Goal: Task Accomplishment & Management: Manage account settings

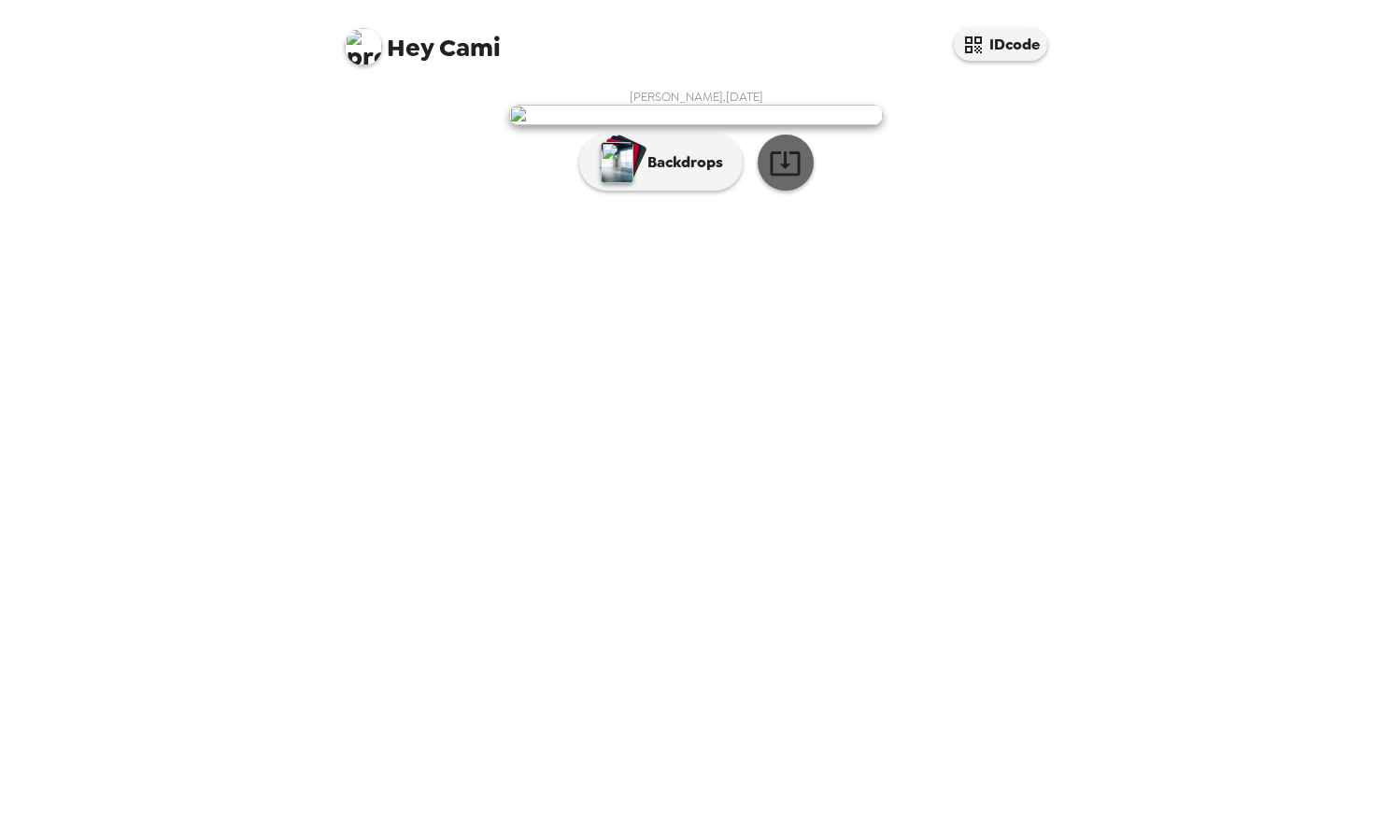
click at [786, 176] on icon "button" at bounding box center [785, 163] width 30 height 24
click at [621, 183] on img "button" at bounding box center [617, 162] width 33 height 41
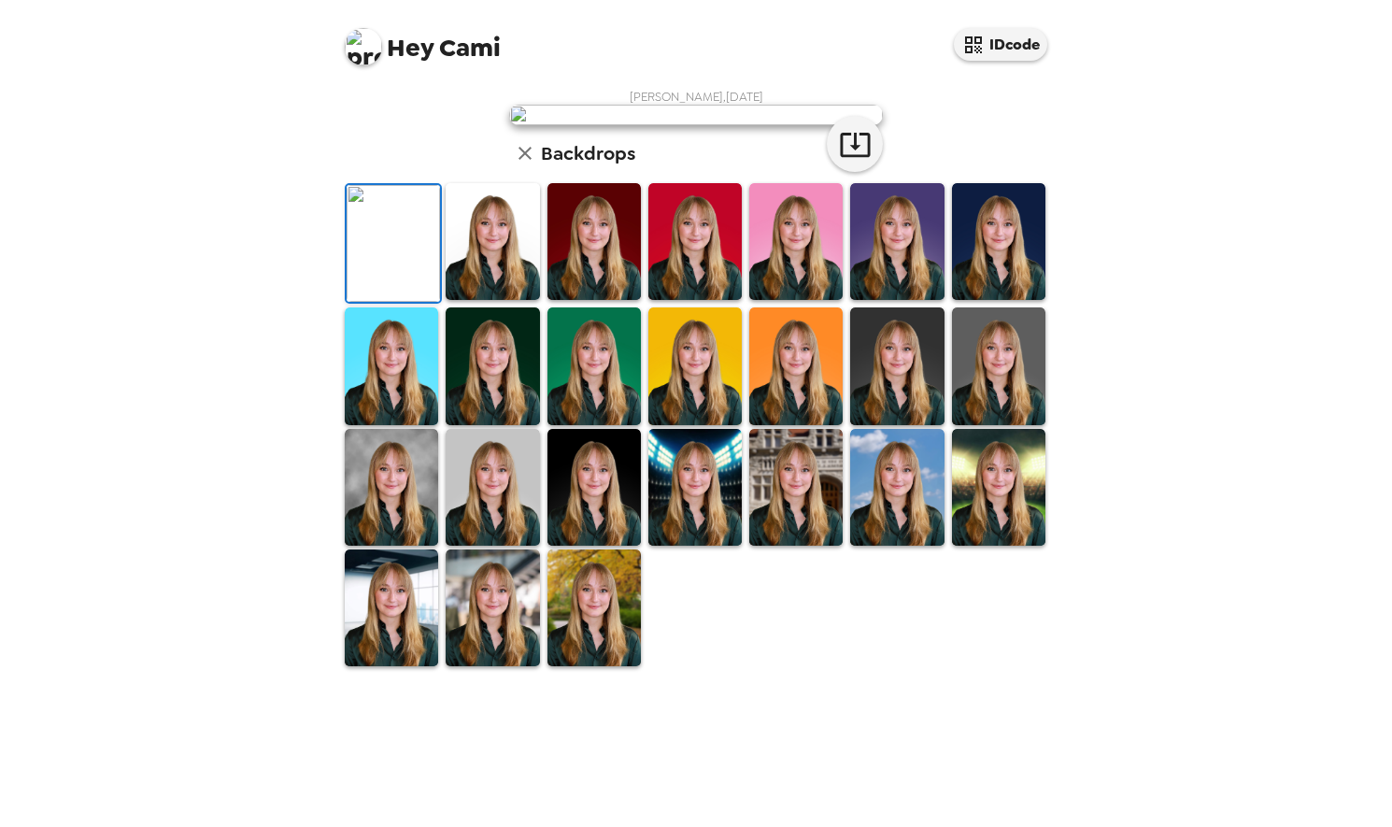
scroll to position [316, 0]
click at [493, 300] on img at bounding box center [492, 241] width 93 height 117
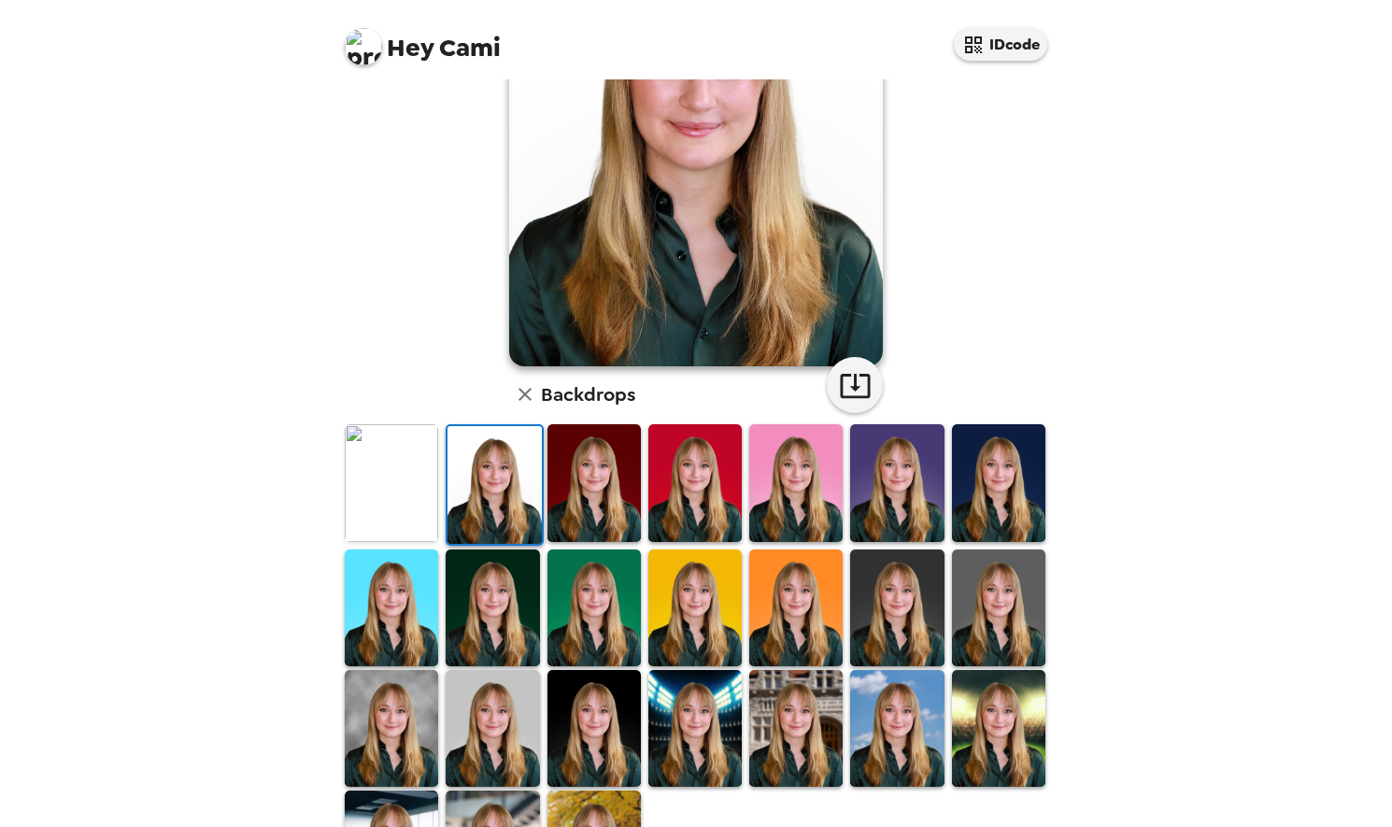
scroll to position [294, 0]
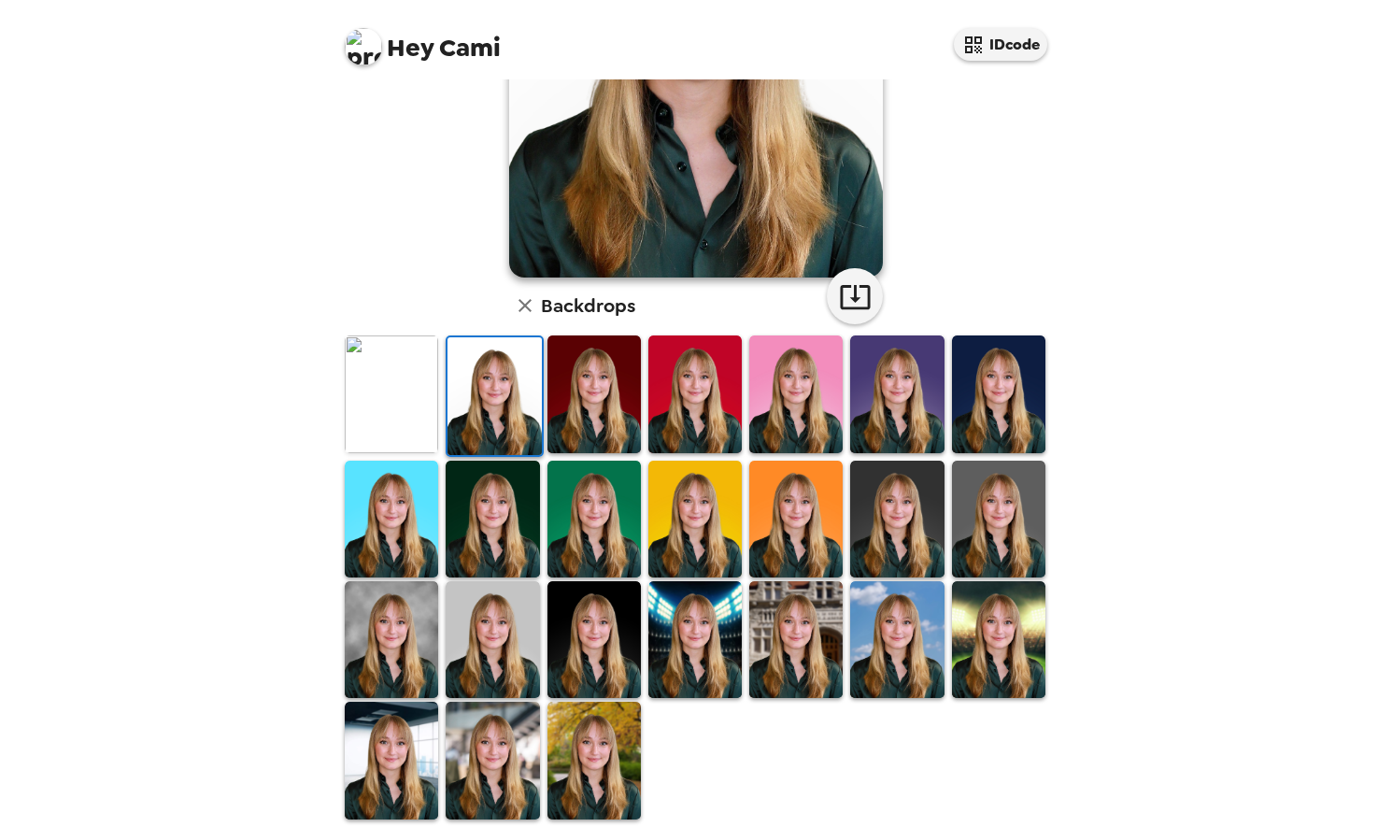
click at [1024, 511] on img at bounding box center [998, 519] width 93 height 117
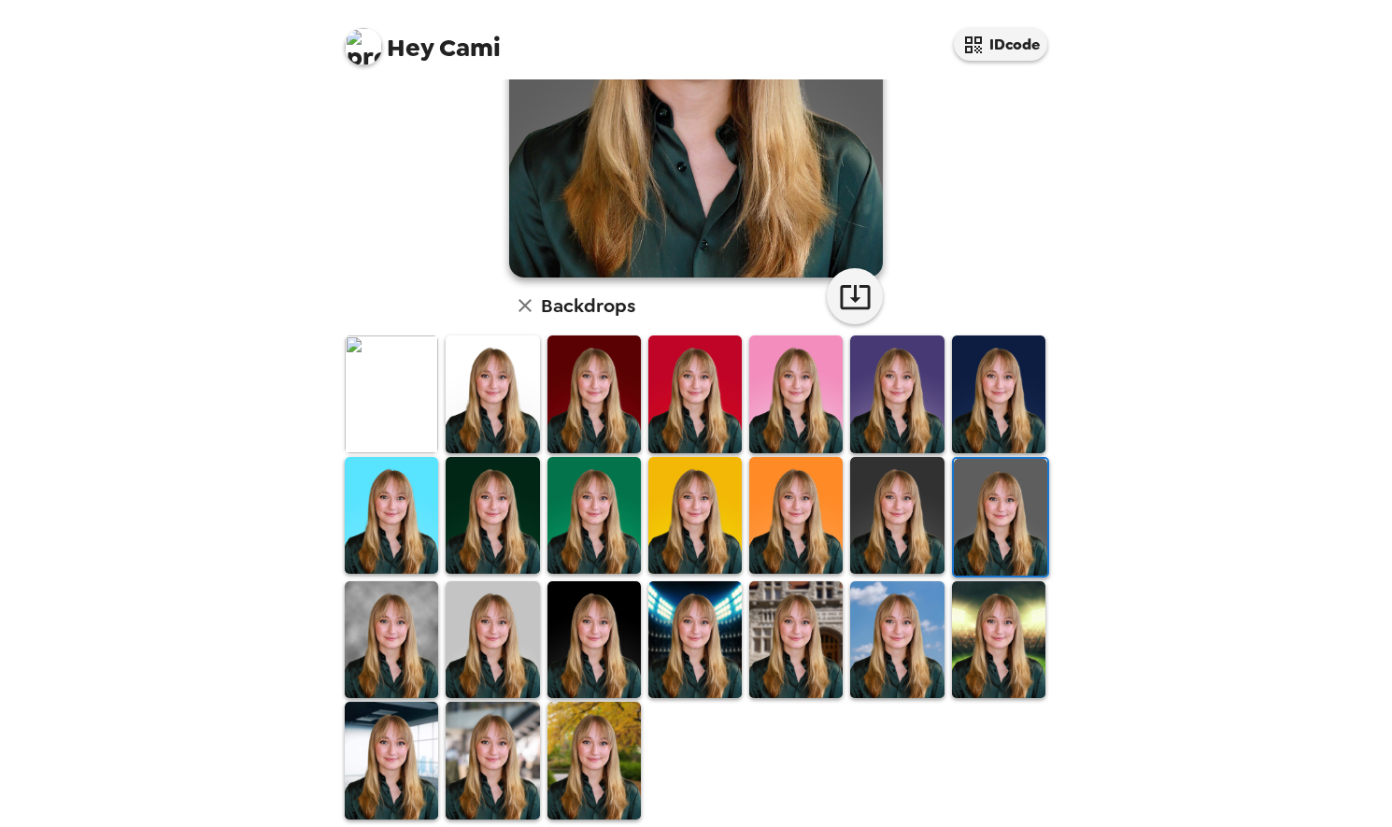
click at [389, 644] on img at bounding box center [391, 639] width 93 height 117
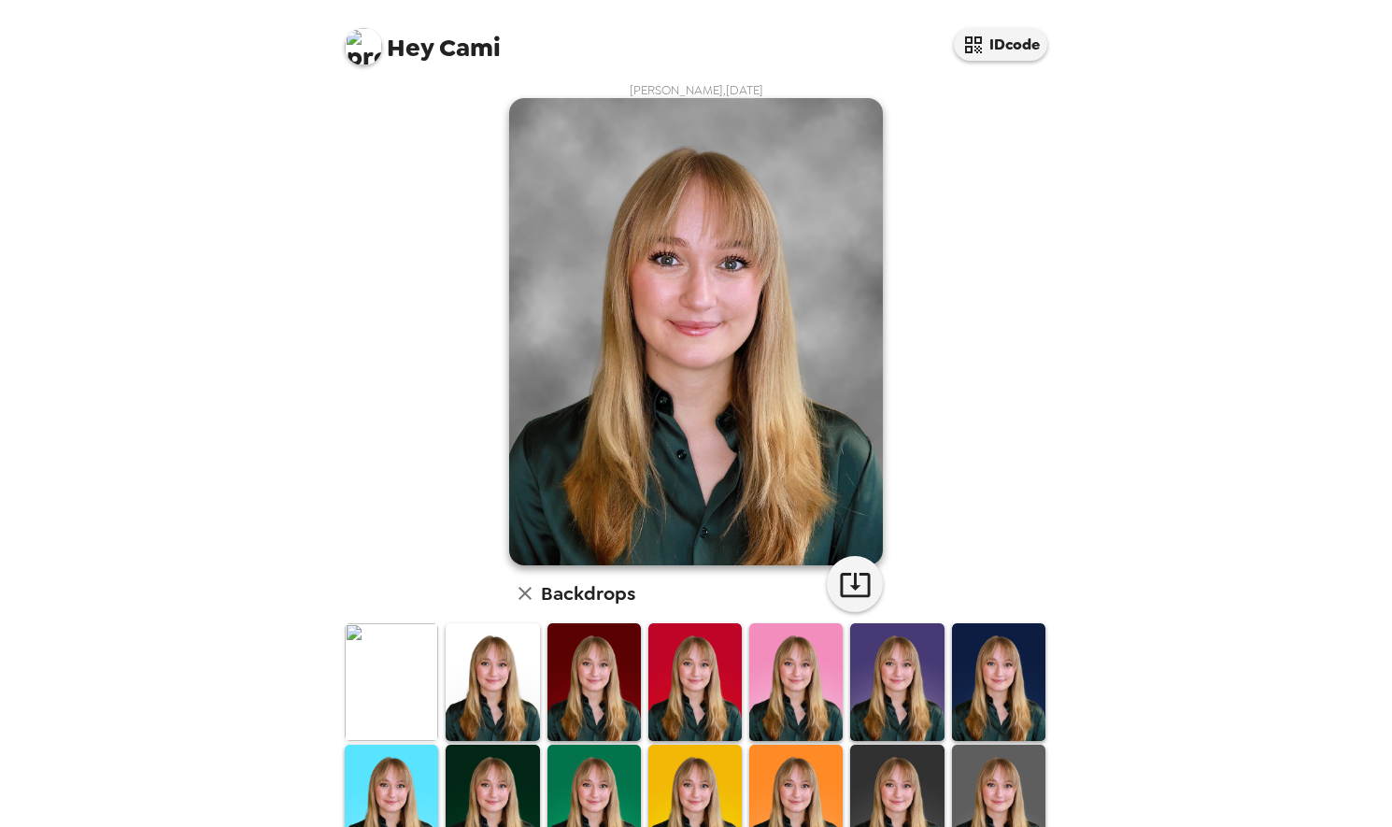
scroll to position [0, 0]
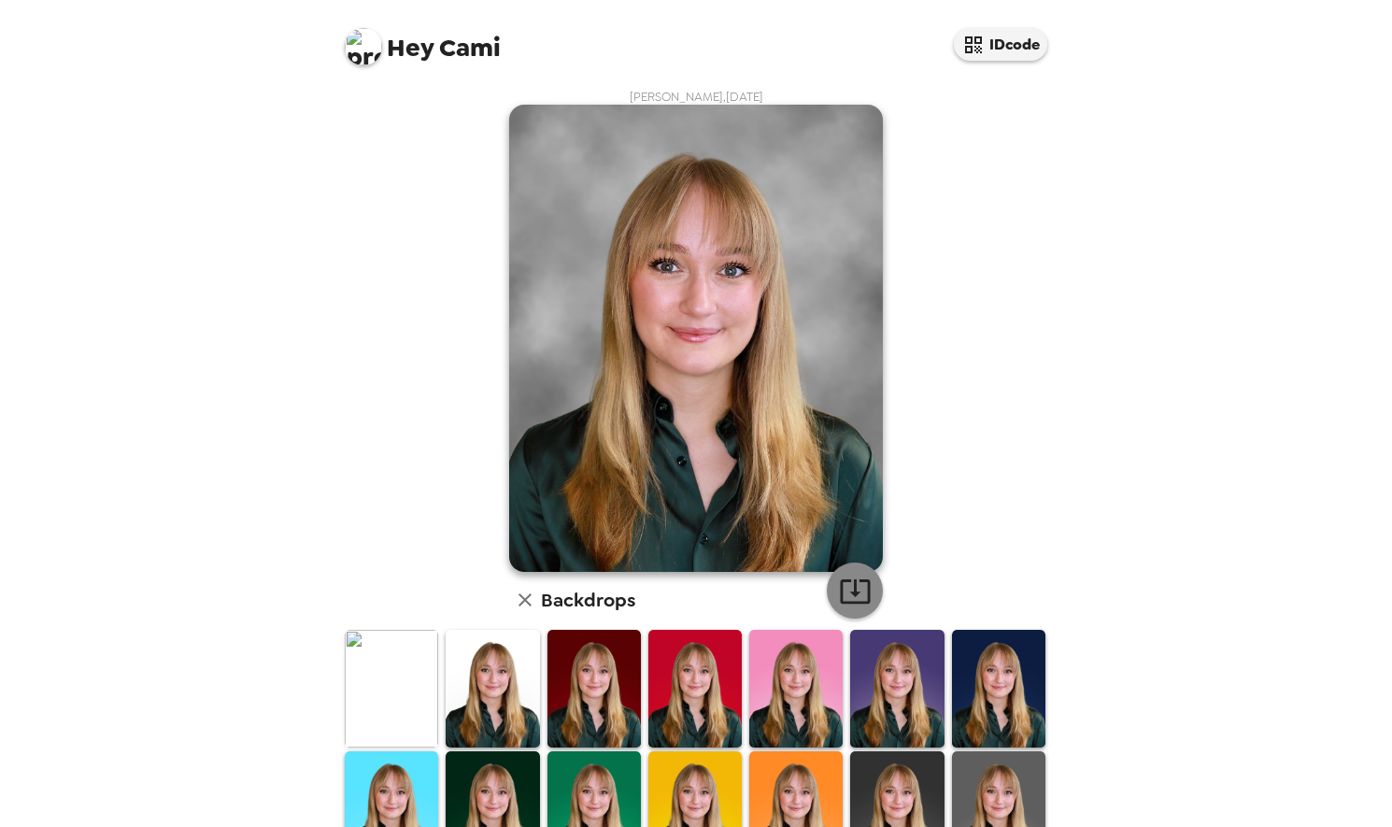
click at [861, 610] on button "button" at bounding box center [855, 591] width 56 height 56
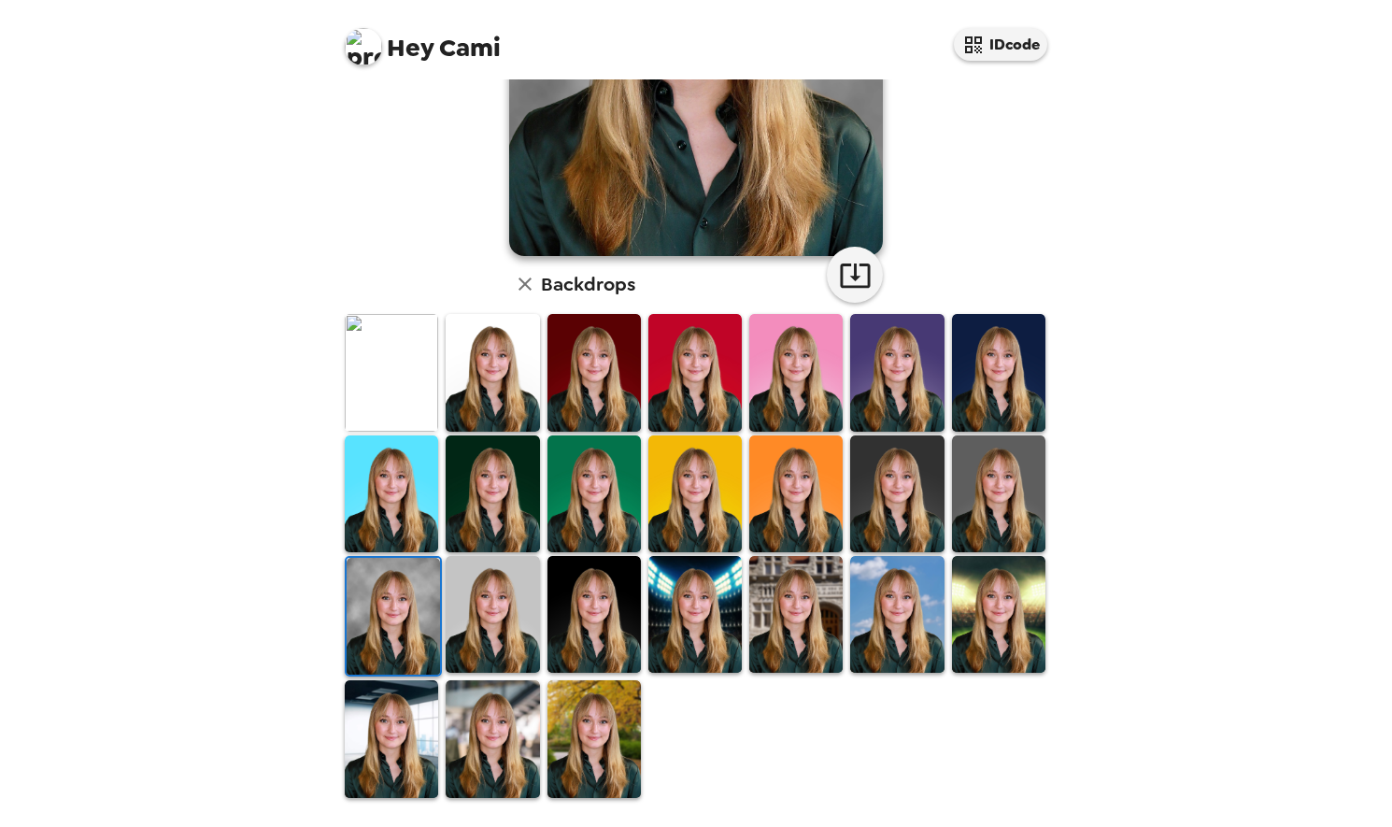
click at [694, 633] on img at bounding box center [695, 614] width 93 height 117
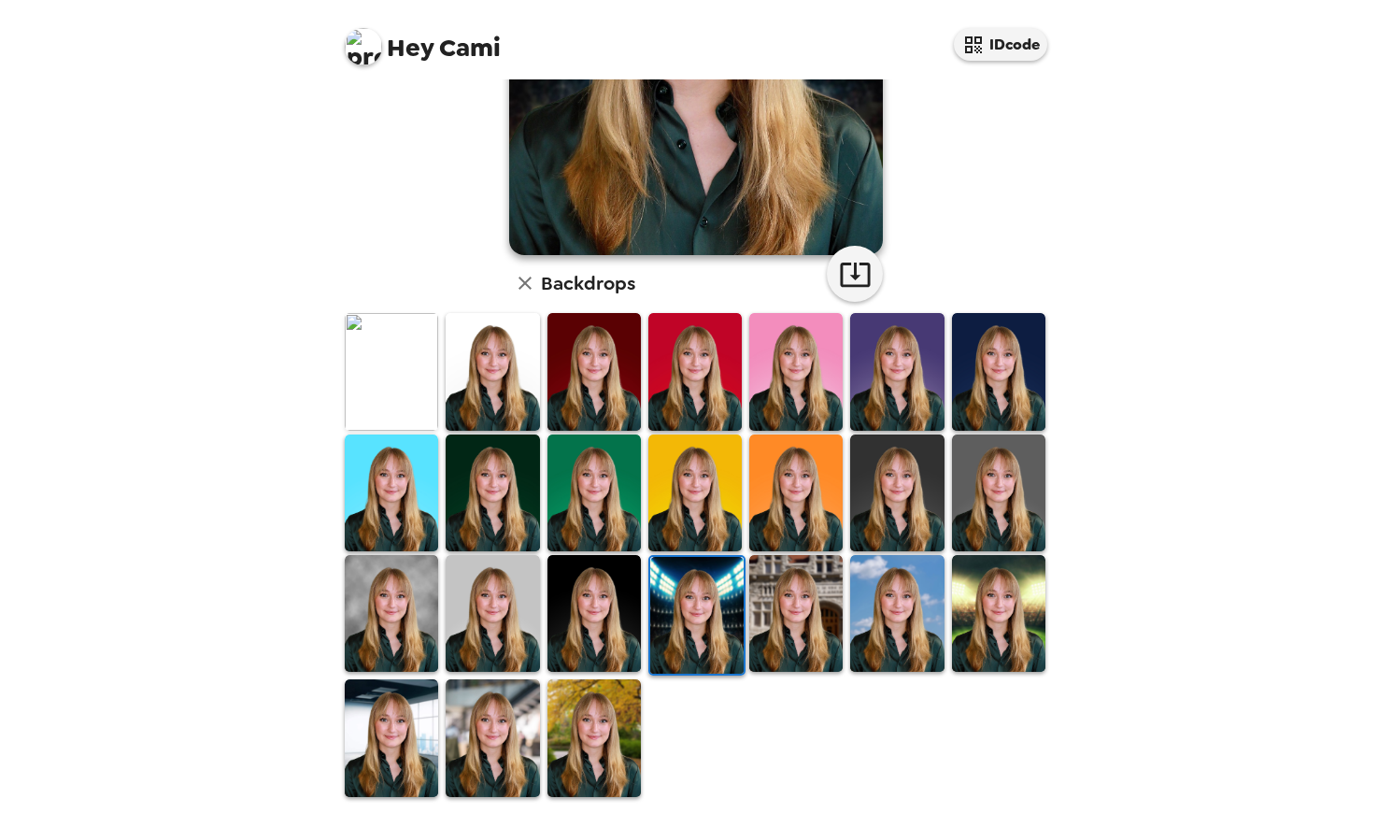
click at [1004, 604] on img at bounding box center [998, 613] width 93 height 117
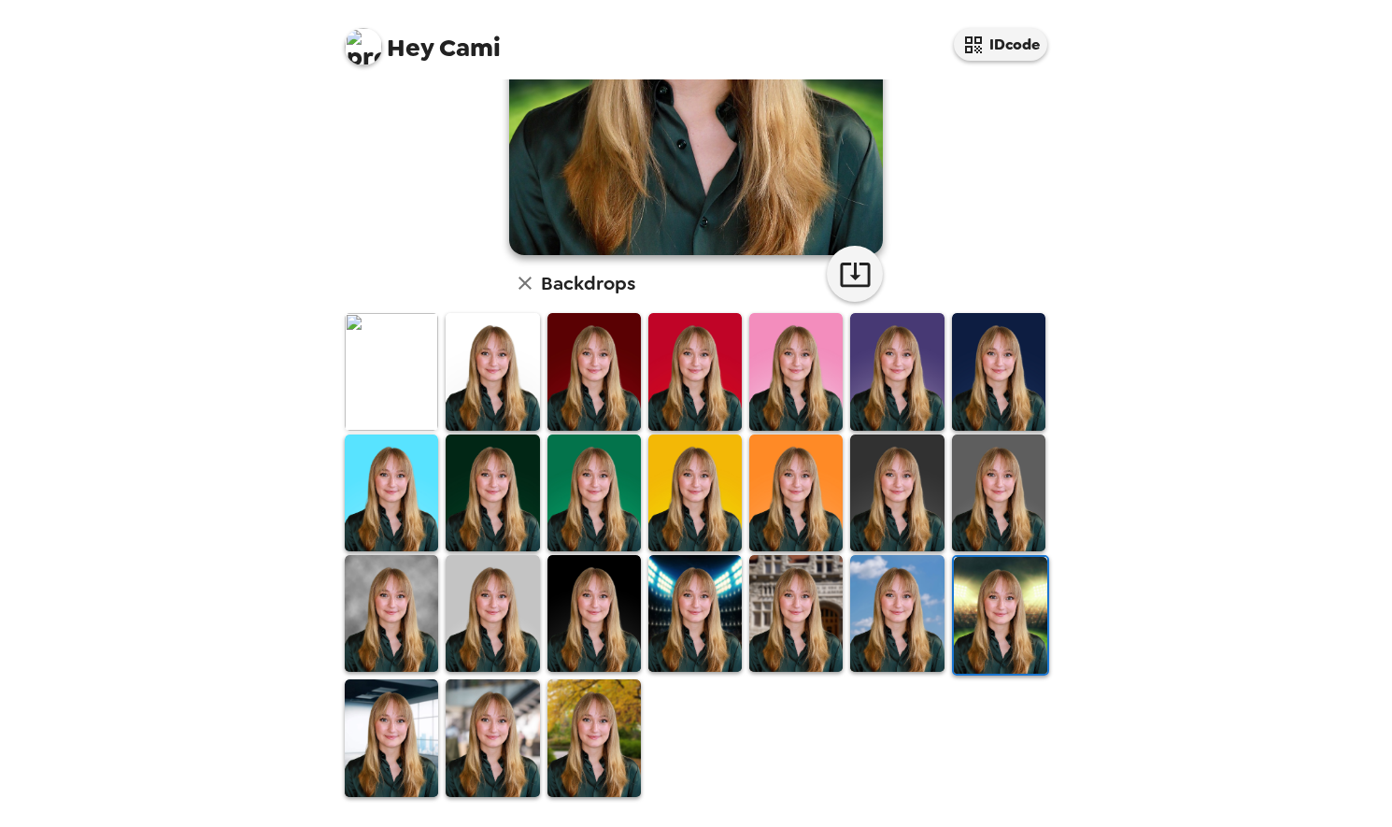
click at [552, 752] on img at bounding box center [594, 737] width 93 height 117
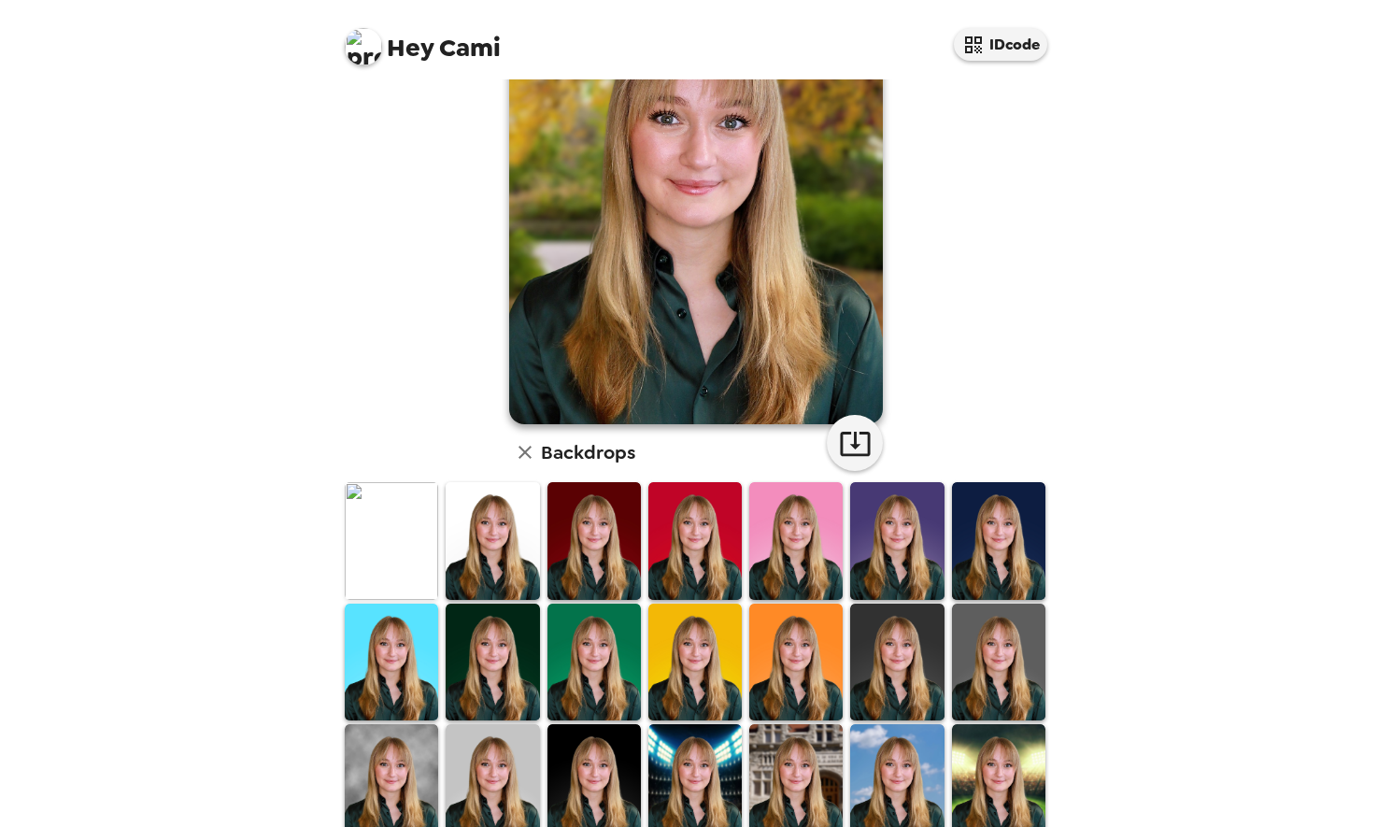
scroll to position [317, 0]
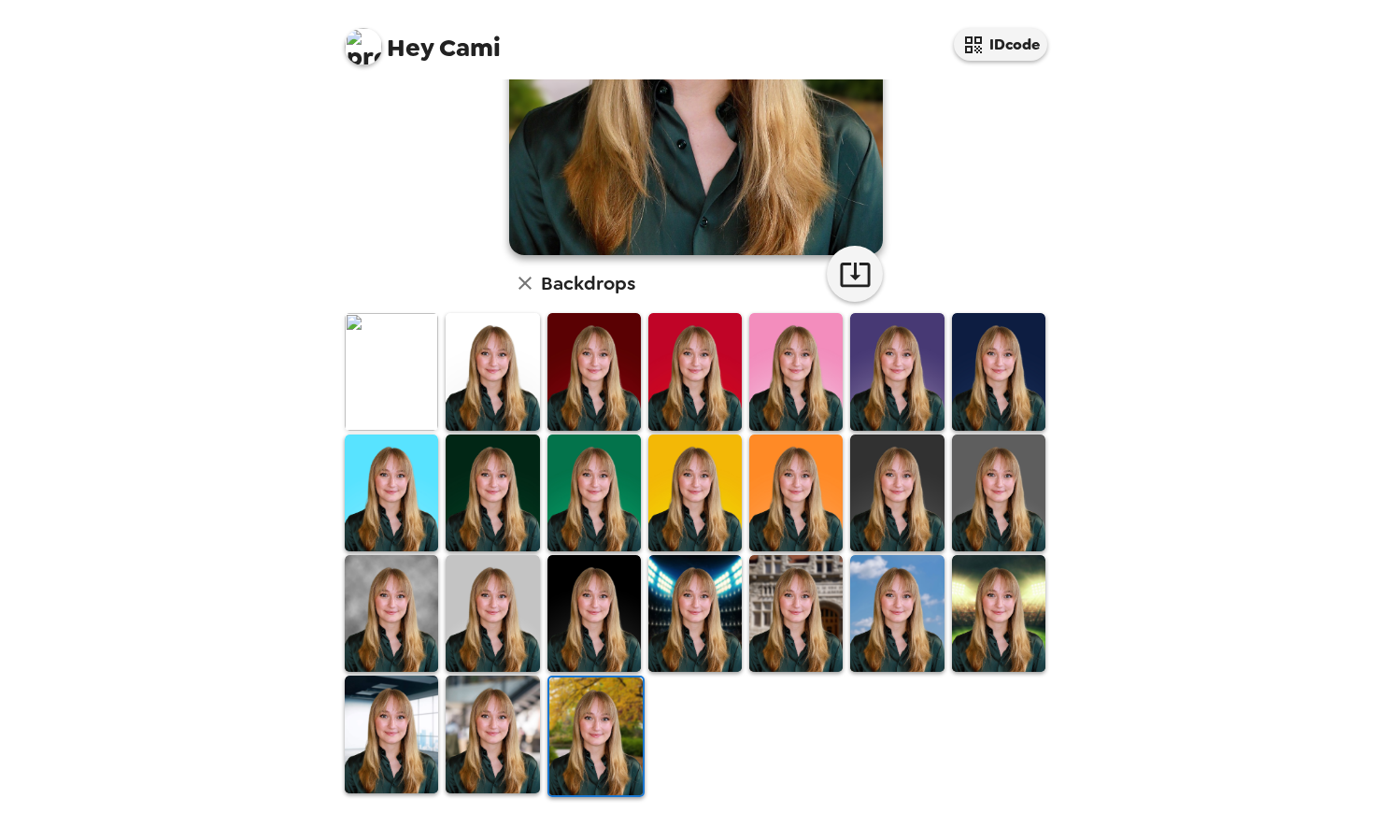
click at [519, 740] on img at bounding box center [492, 734] width 93 height 117
